Goal: Check status: Check status

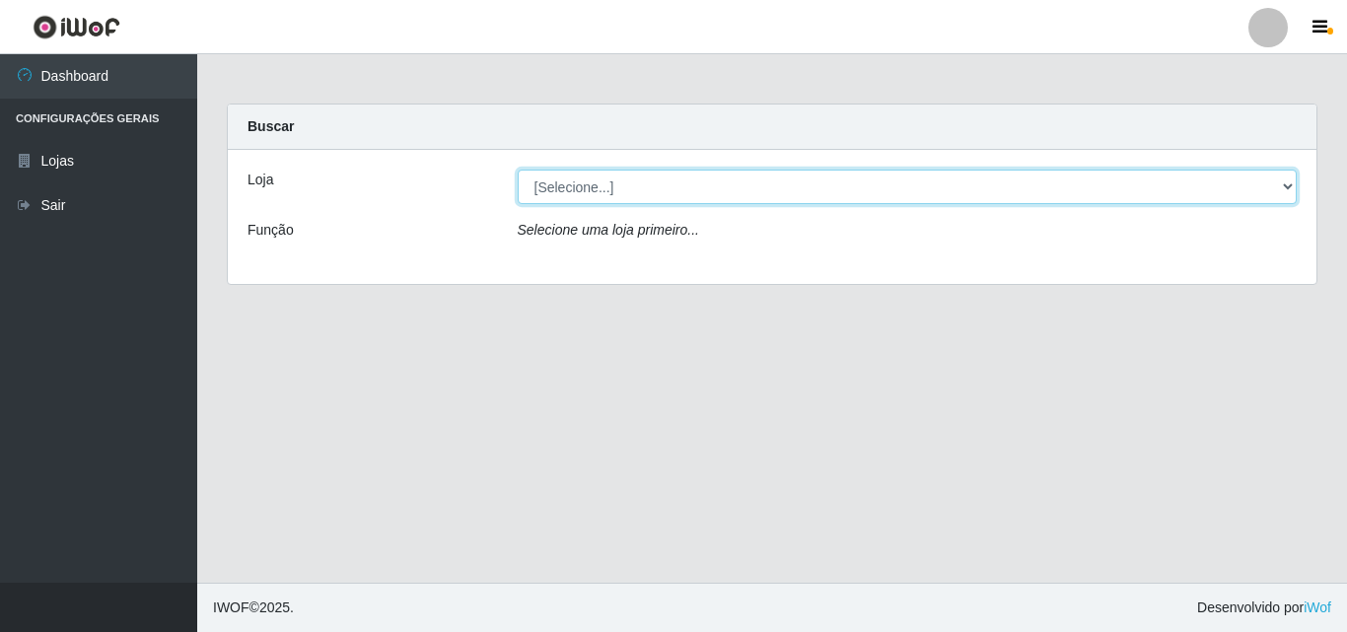
click at [1288, 180] on select "[Selecione...] Corte Fácil - Unidade Emaús" at bounding box center [908, 187] width 780 height 35
select select "201"
click at [518, 170] on select "[Selecione...] Corte Fácil - Unidade Emaús" at bounding box center [908, 187] width 780 height 35
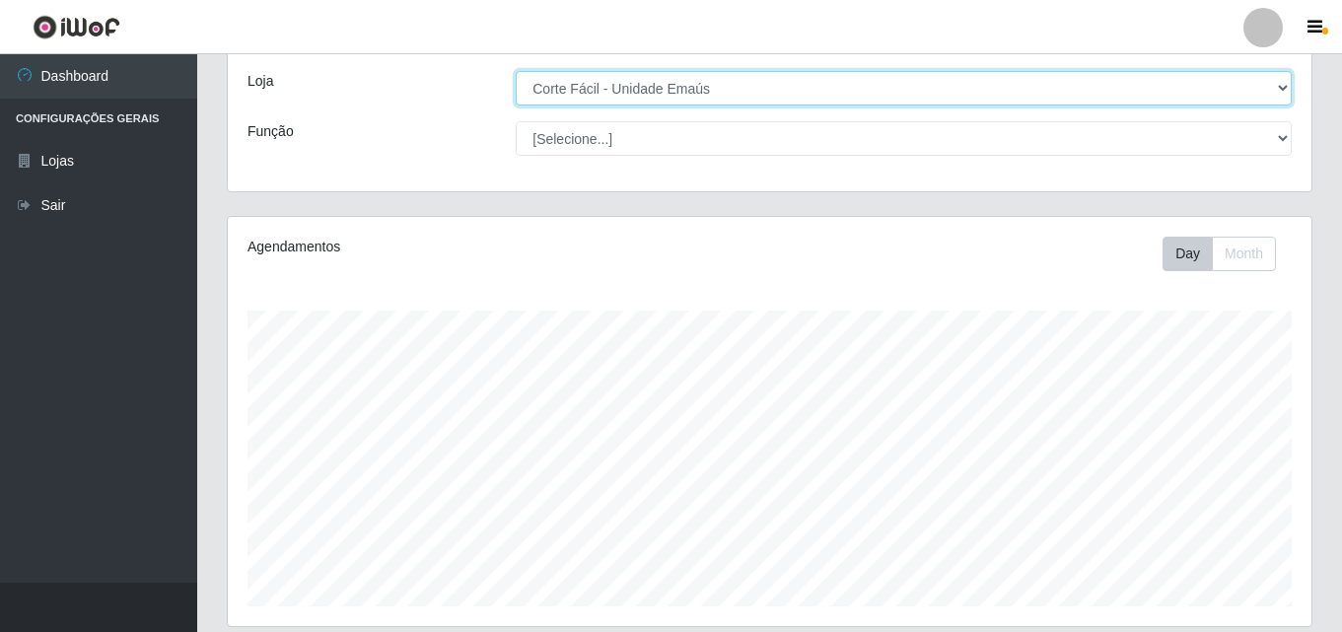
scroll to position [326, 0]
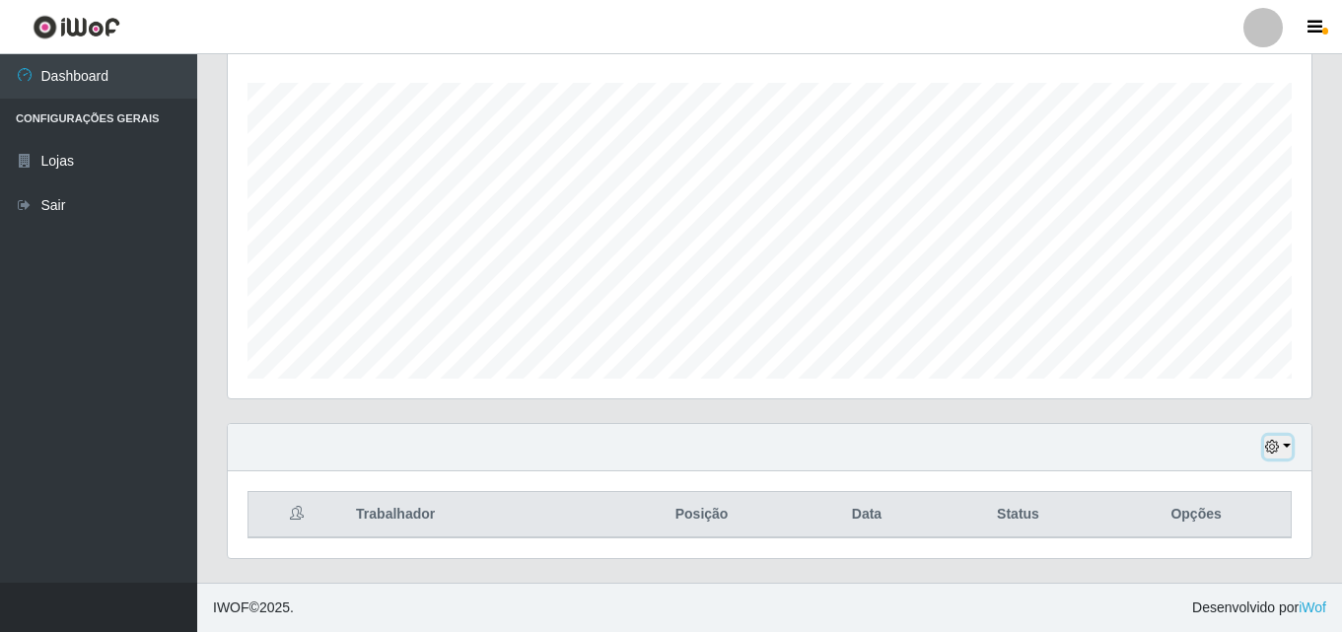
click at [1290, 447] on button "button" at bounding box center [1278, 447] width 28 height 23
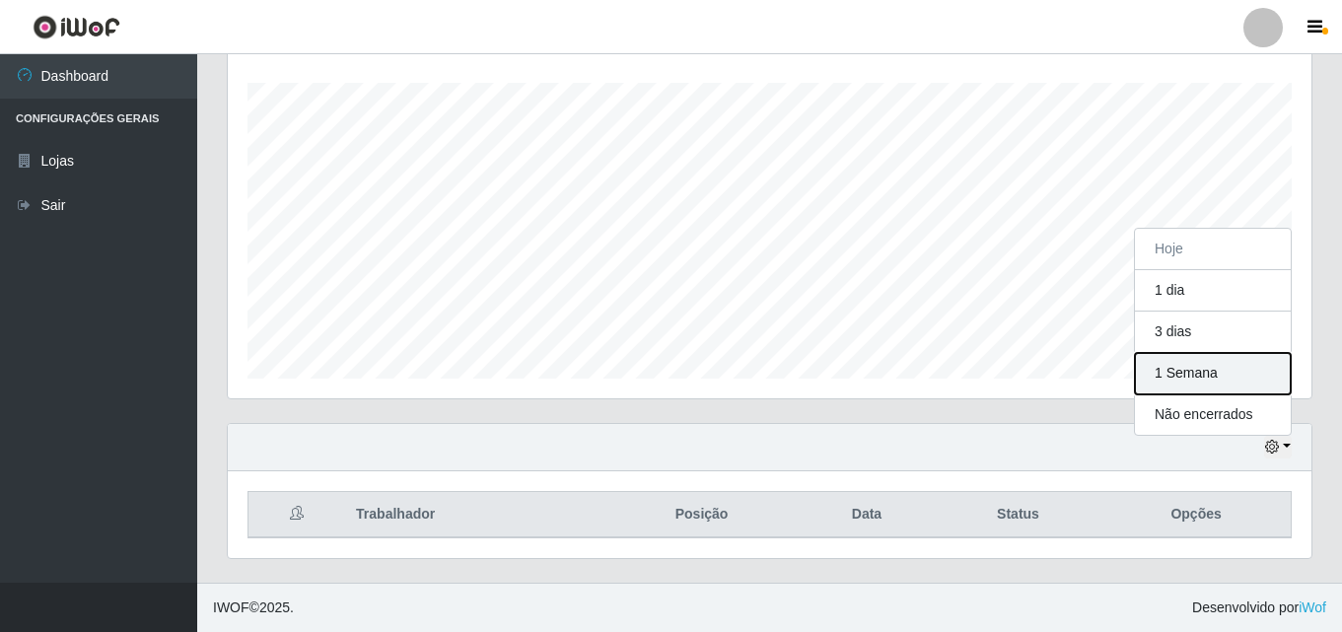
click at [1238, 381] on button "1 Semana" at bounding box center [1213, 373] width 156 height 41
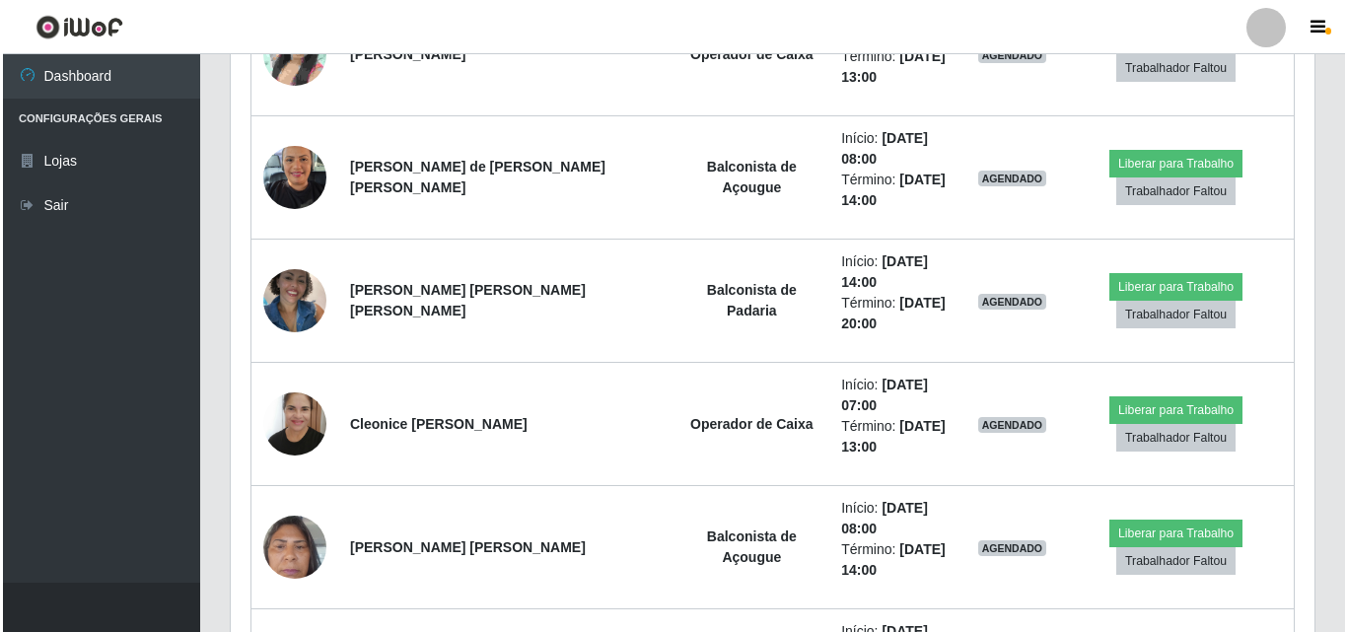
scroll to position [1509, 0]
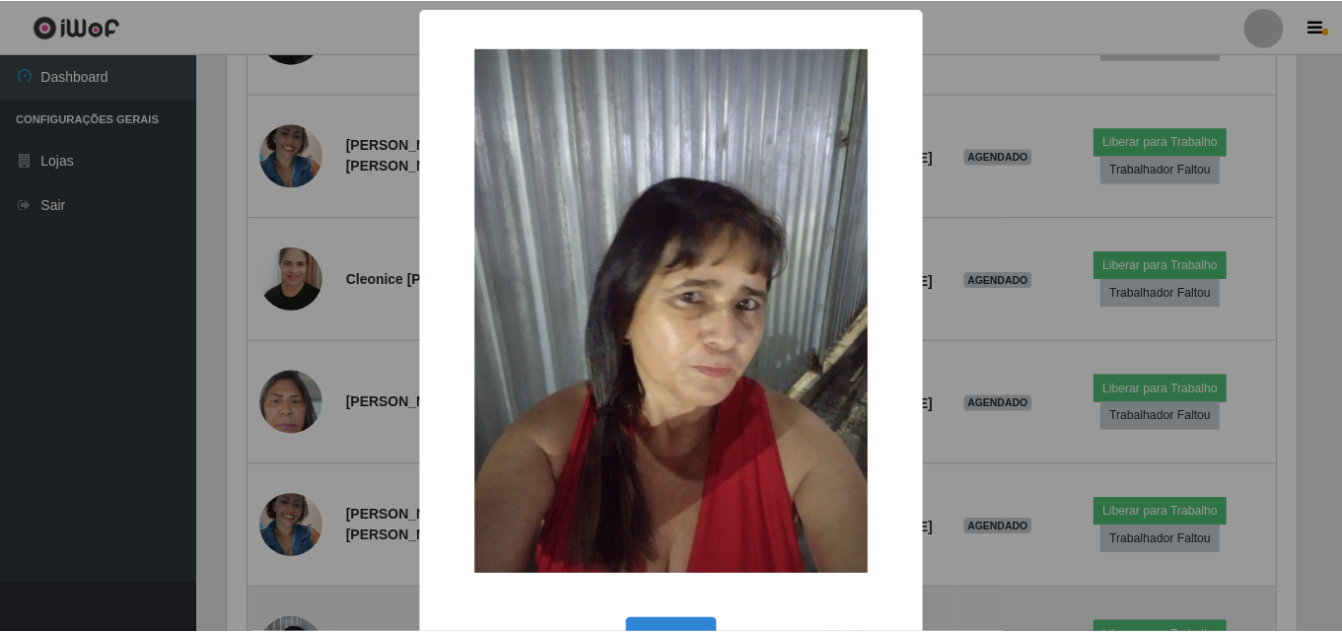
scroll to position [409, 1074]
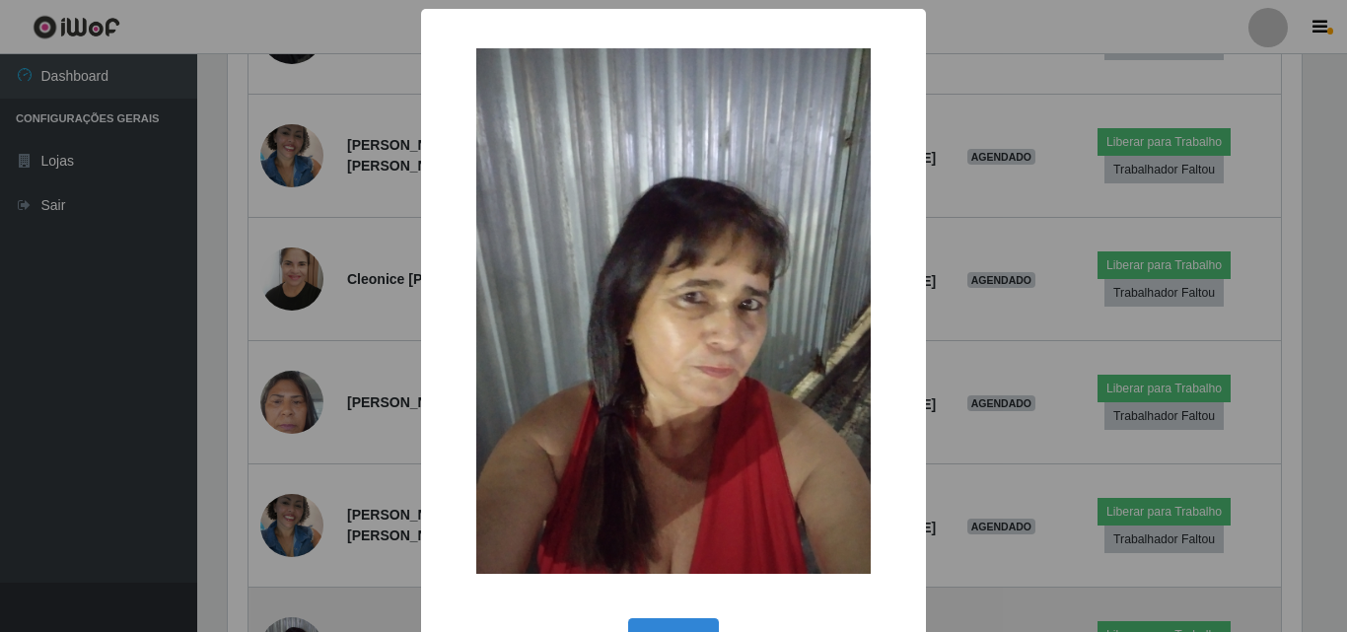
click at [301, 442] on div "× OK Cancel" at bounding box center [673, 316] width 1347 height 632
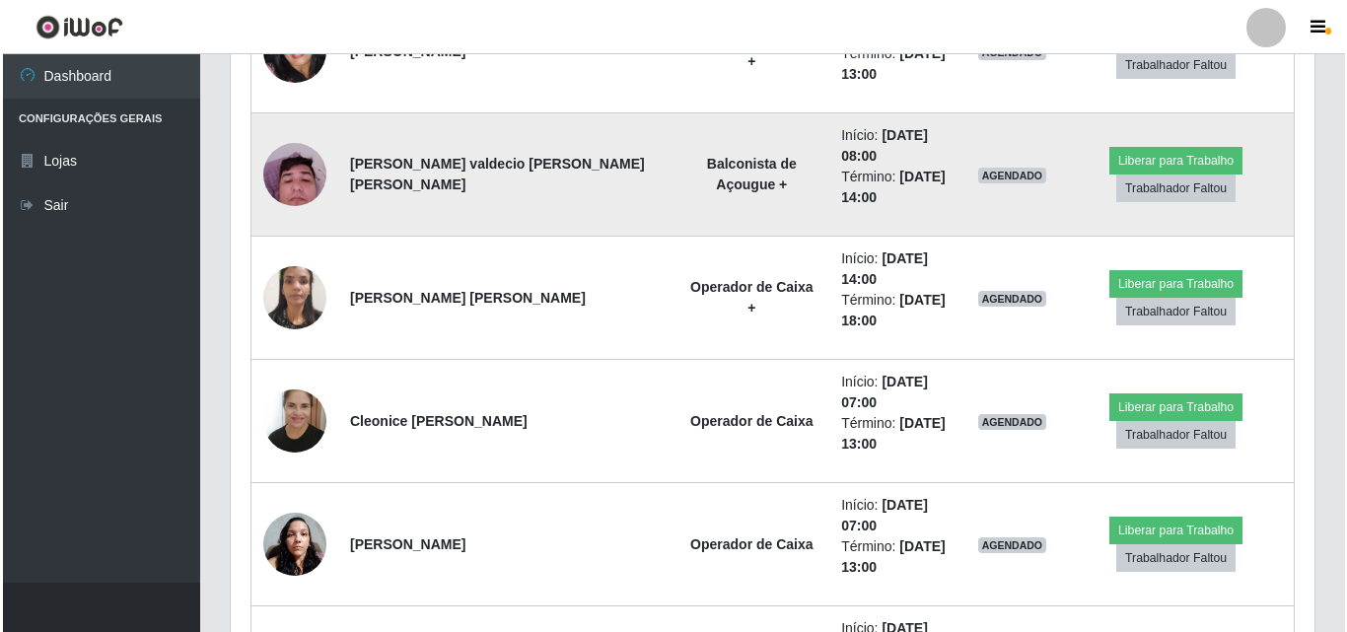
scroll to position [2479, 0]
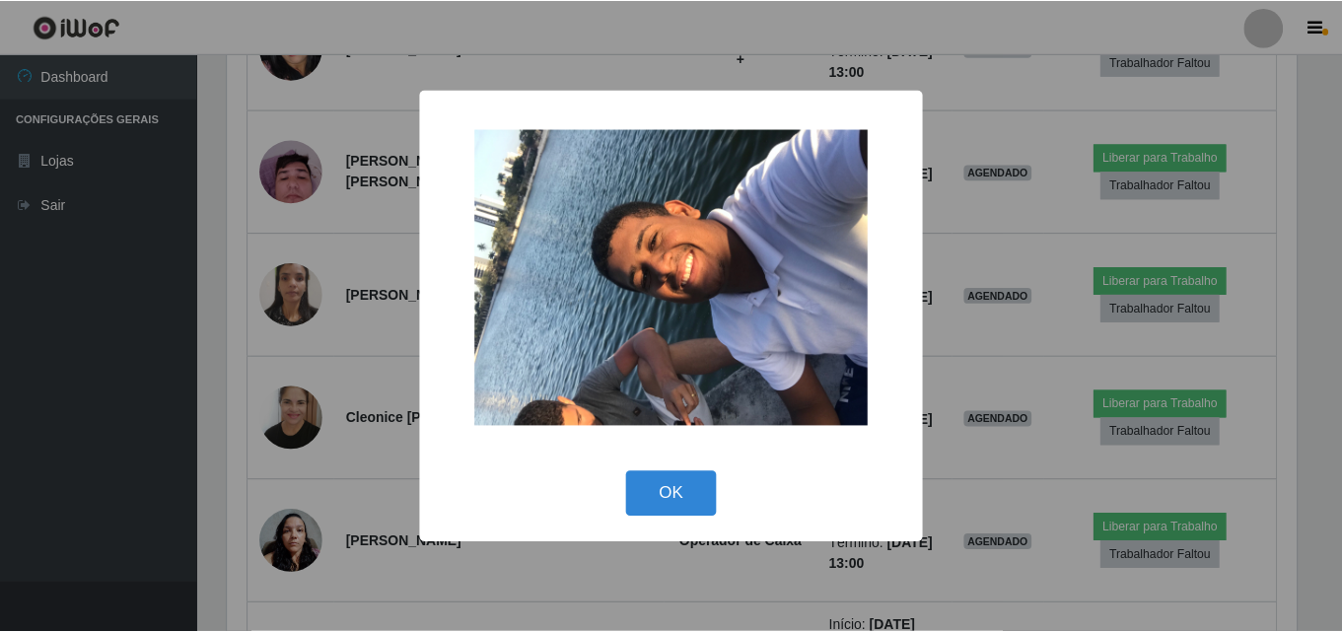
scroll to position [409, 1074]
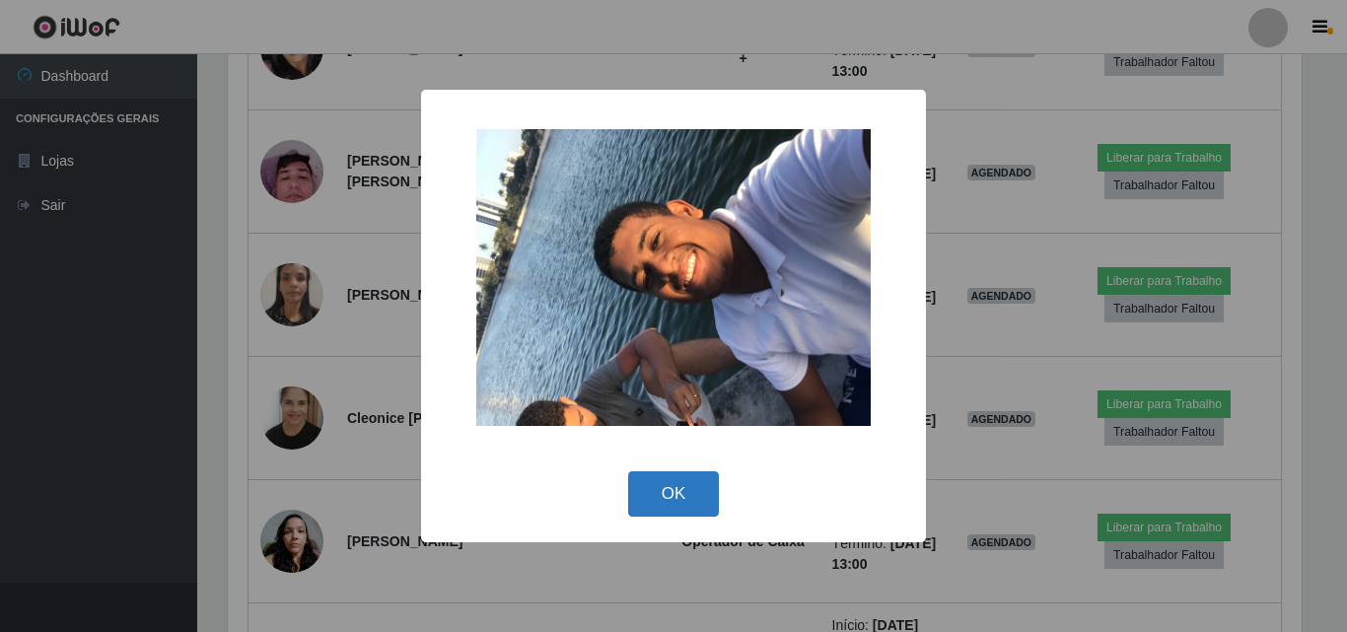
click at [685, 491] on button "OK" at bounding box center [674, 494] width 92 height 46
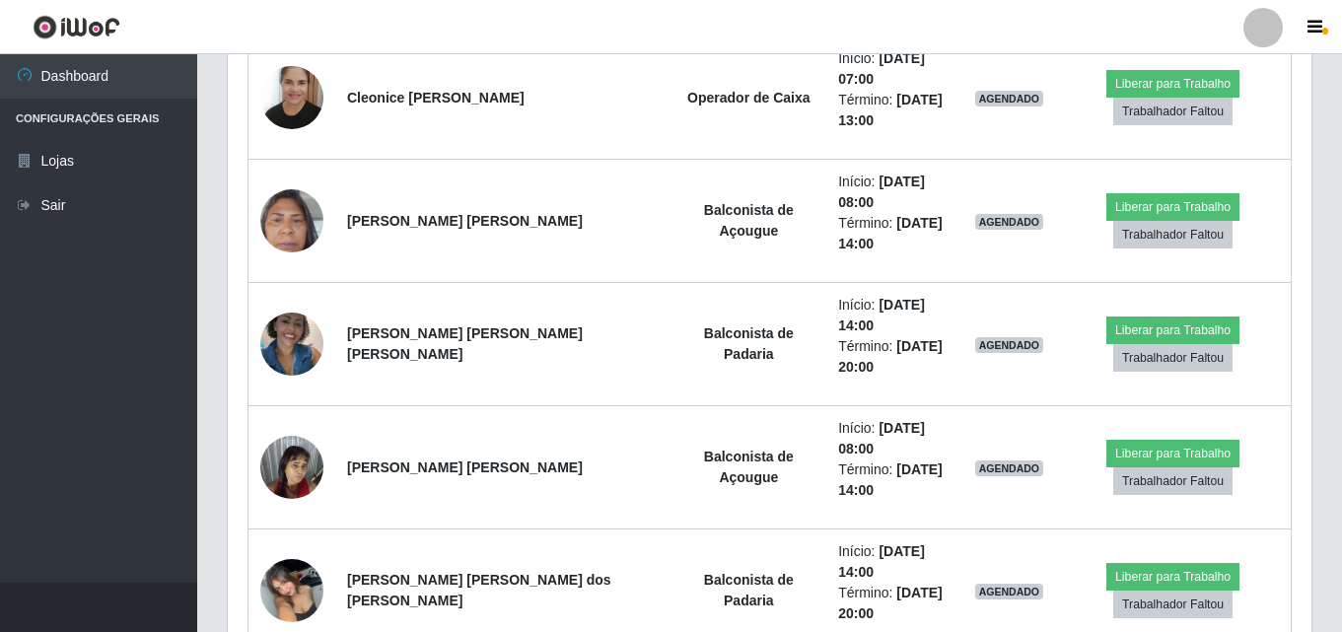
scroll to position [1592, 0]
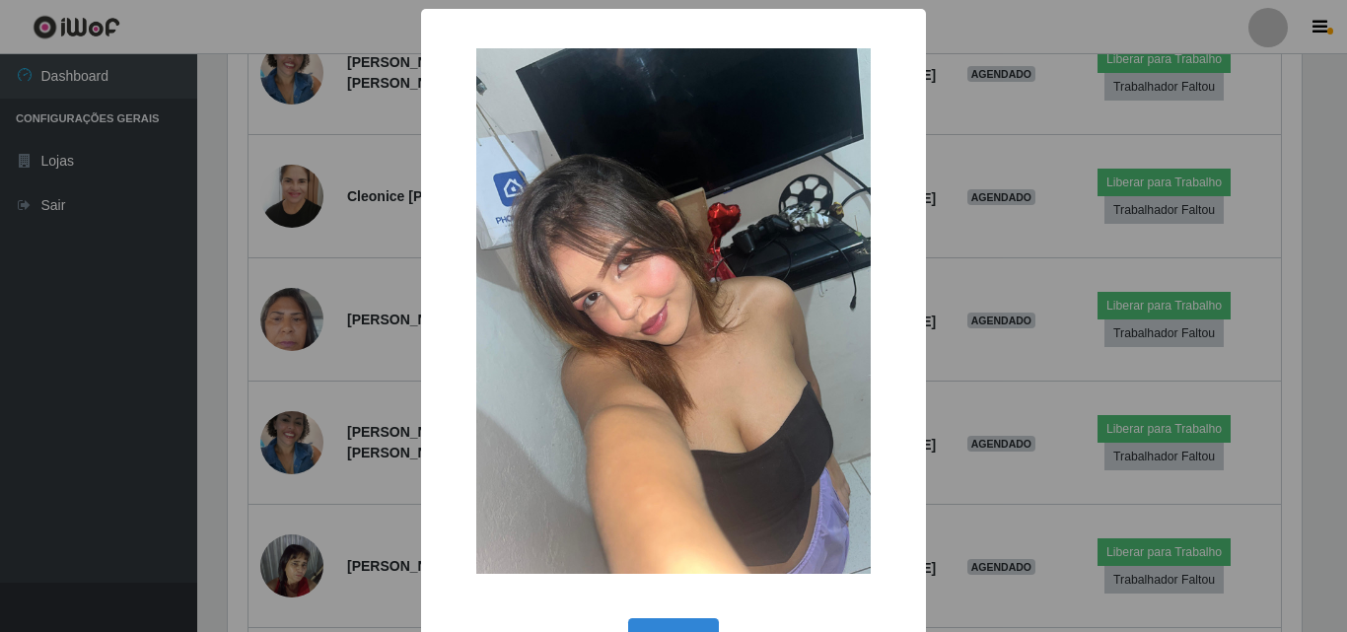
click at [988, 21] on div "× OK Cancel" at bounding box center [673, 316] width 1347 height 632
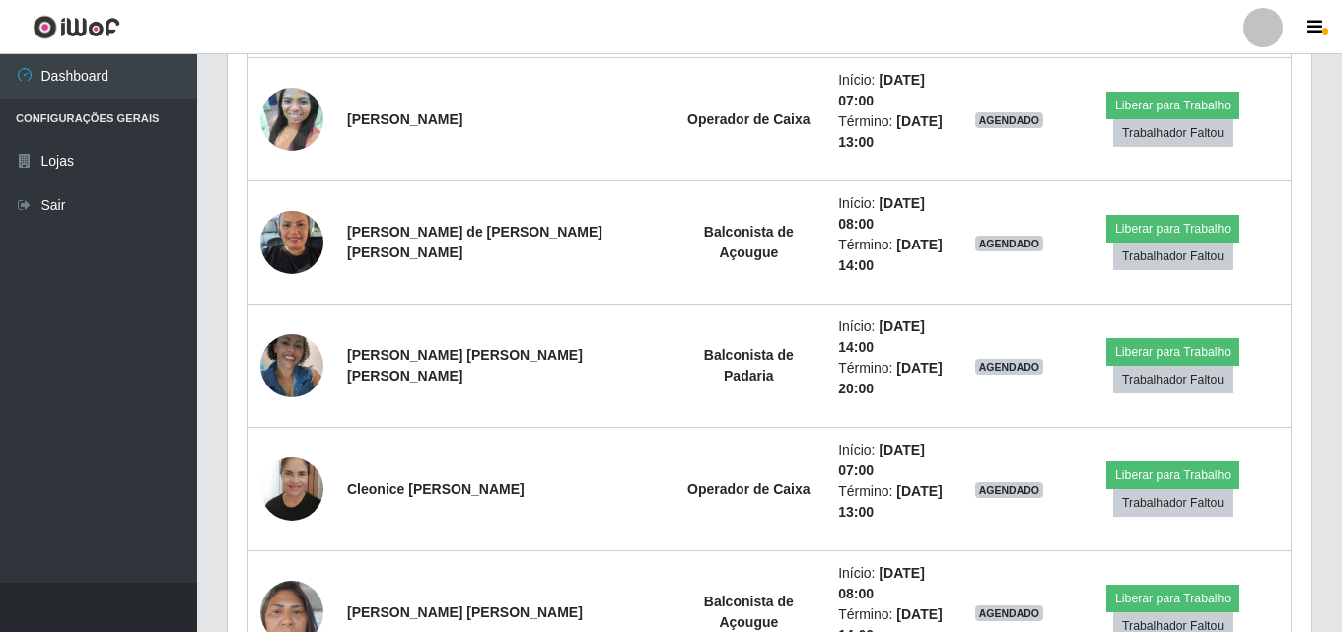
scroll to position [1296, 0]
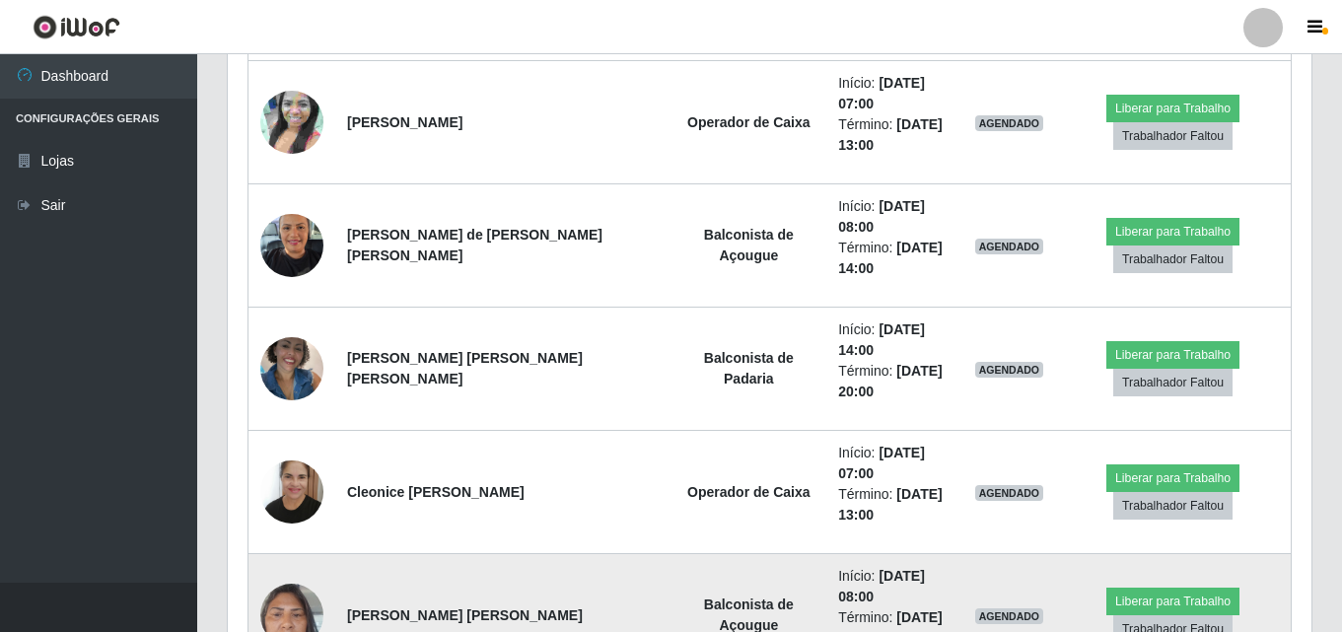
click at [269, 554] on td at bounding box center [292, 615] width 88 height 123
click at [280, 573] on img at bounding box center [291, 615] width 63 height 84
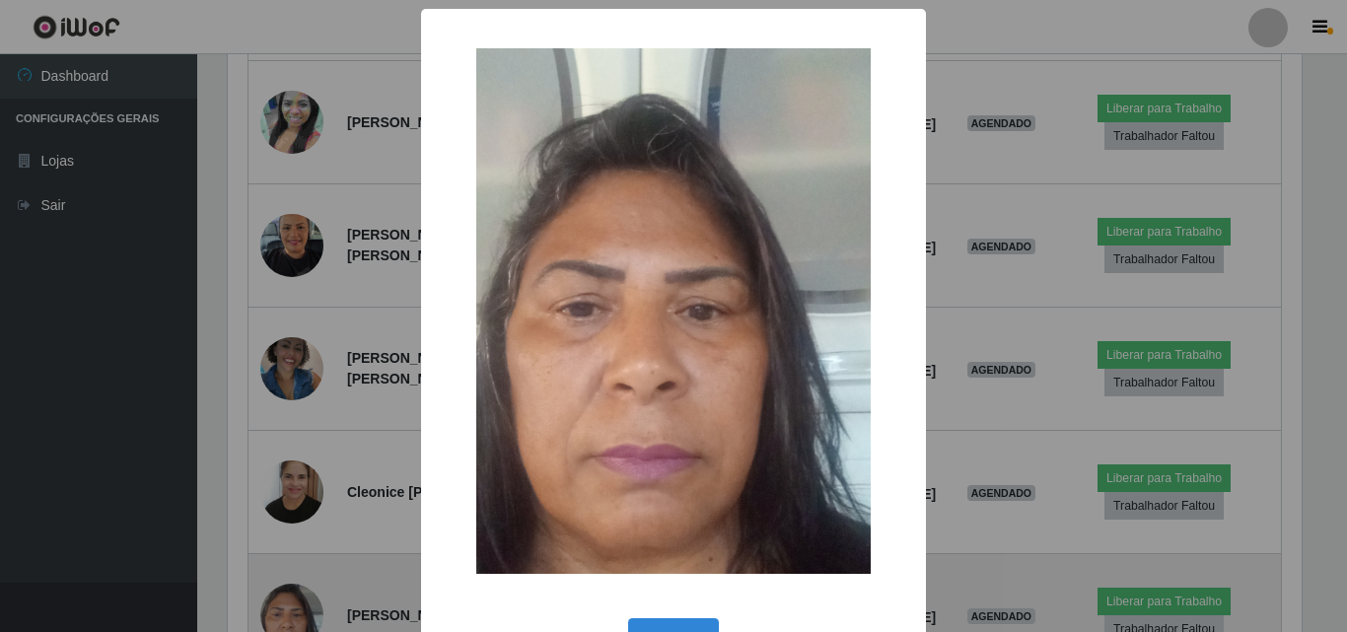
click at [280, 453] on div "× OK Cancel" at bounding box center [673, 316] width 1347 height 632
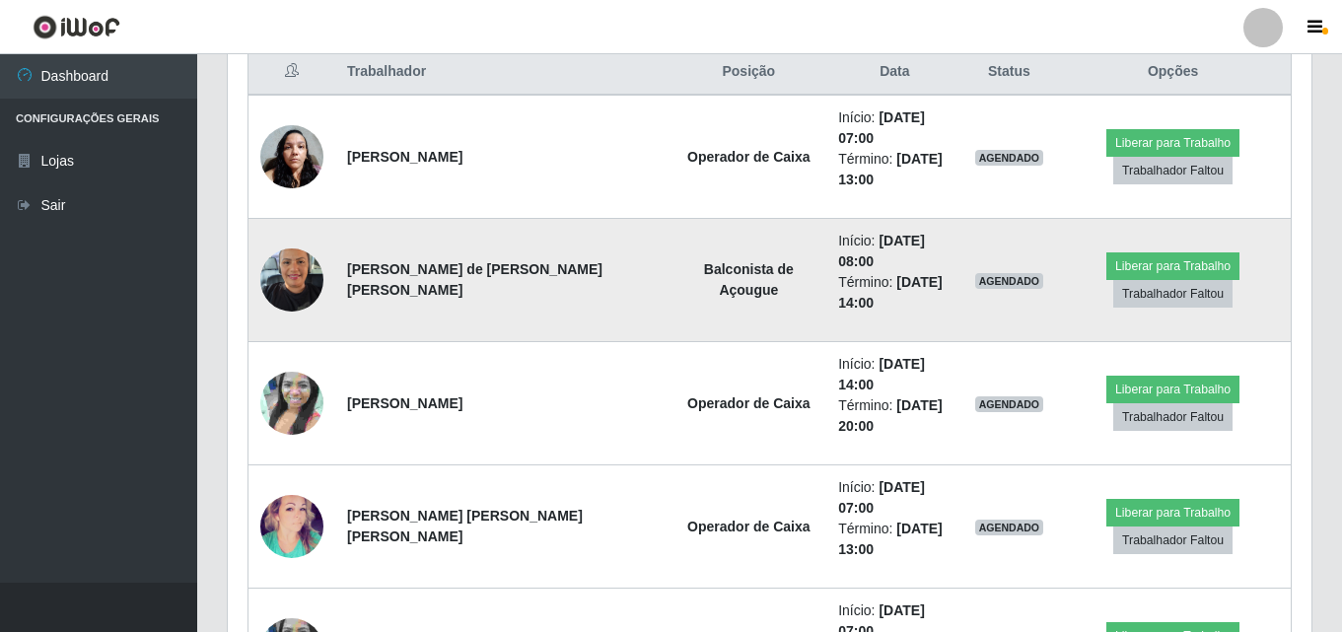
scroll to position [803, 0]
